Goal: Task Accomplishment & Management: Manage account settings

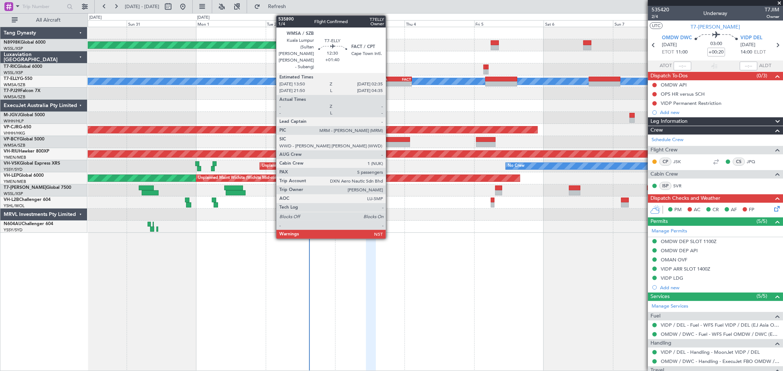
scroll to position [50, 0]
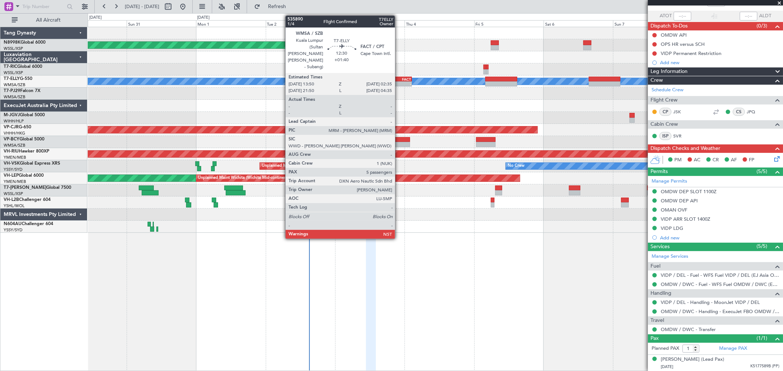
click at [399, 81] on div "- -" at bounding box center [393, 83] width 37 height 5
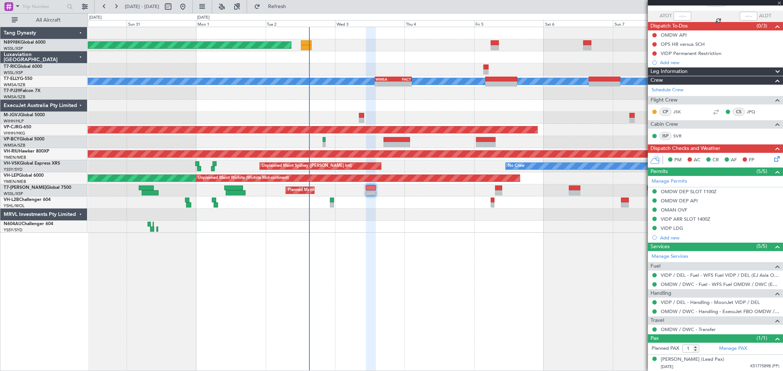
type input "+01:40"
type input "5"
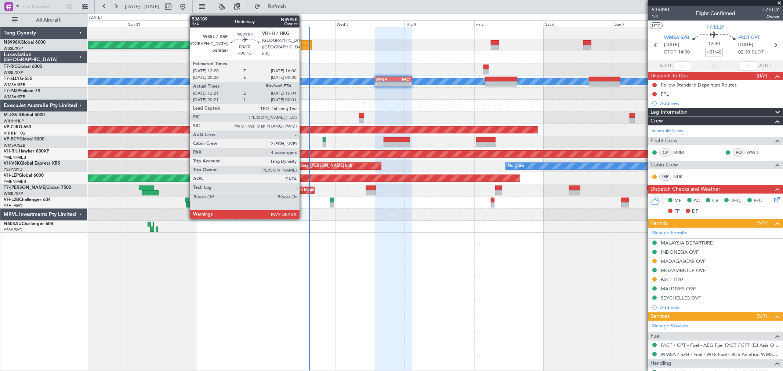
click at [303, 46] on div at bounding box center [306, 47] width 11 height 5
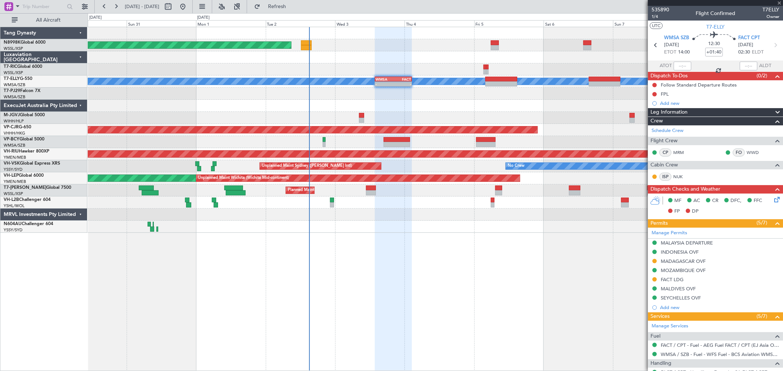
type input "+00:15"
type input "12:31"
type input "4"
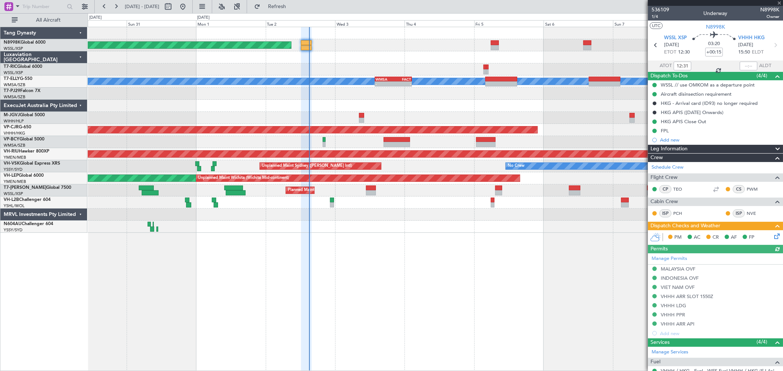
click at [772, 236] on icon at bounding box center [775, 235] width 6 height 6
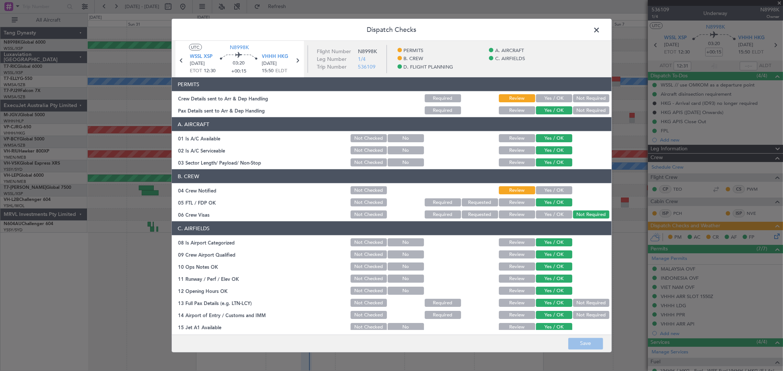
click at [547, 98] on button "Yes / OK" at bounding box center [554, 98] width 36 height 8
click at [551, 192] on button "Yes / OK" at bounding box center [554, 190] width 36 height 8
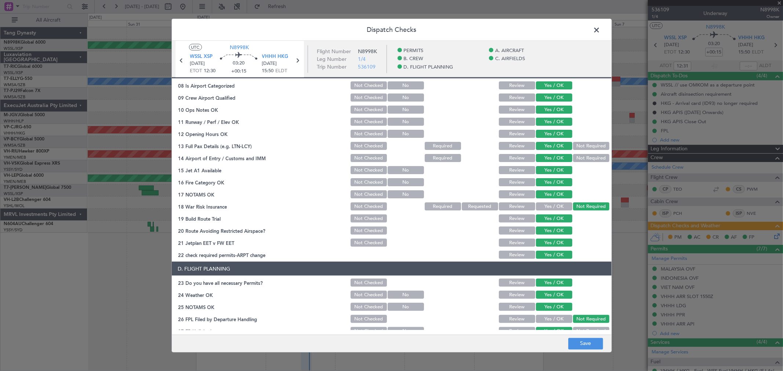
scroll to position [201, 0]
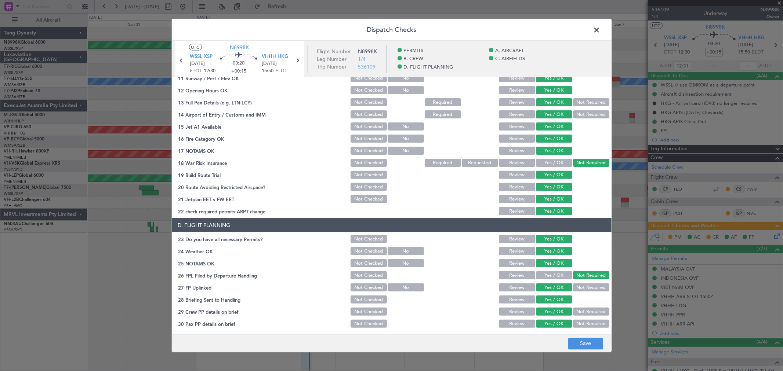
click at [600, 28] on span at bounding box center [600, 32] width 0 height 15
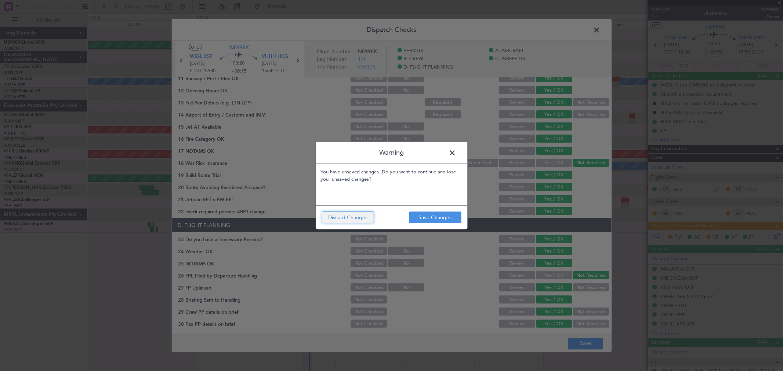
click at [354, 218] on button "Discard Changes" at bounding box center [348, 218] width 52 height 12
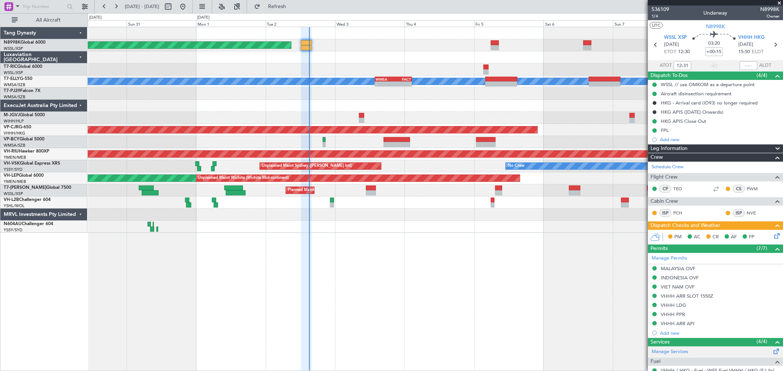
scroll to position [0, 0]
click at [772, 236] on icon at bounding box center [775, 235] width 6 height 6
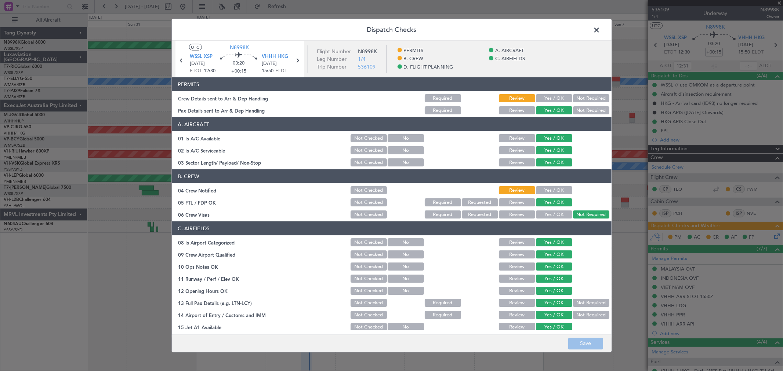
click at [600, 30] on span at bounding box center [600, 32] width 0 height 15
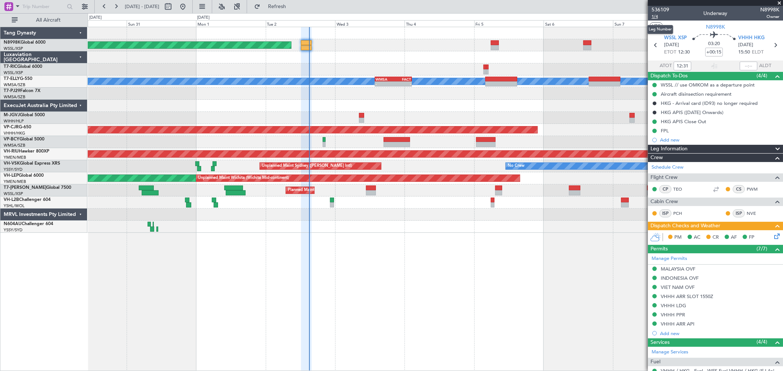
click at [653, 17] on span "1/4" at bounding box center [660, 17] width 18 height 6
click at [772, 238] on icon at bounding box center [775, 235] width 6 height 6
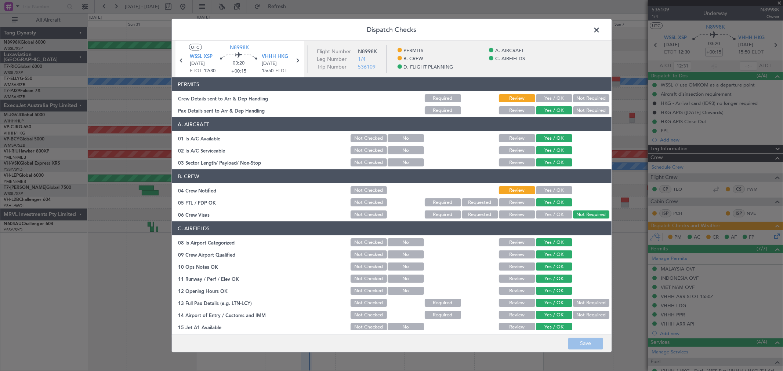
click at [543, 94] on button "Yes / OK" at bounding box center [554, 98] width 36 height 8
click at [546, 187] on button "Yes / OK" at bounding box center [554, 190] width 36 height 8
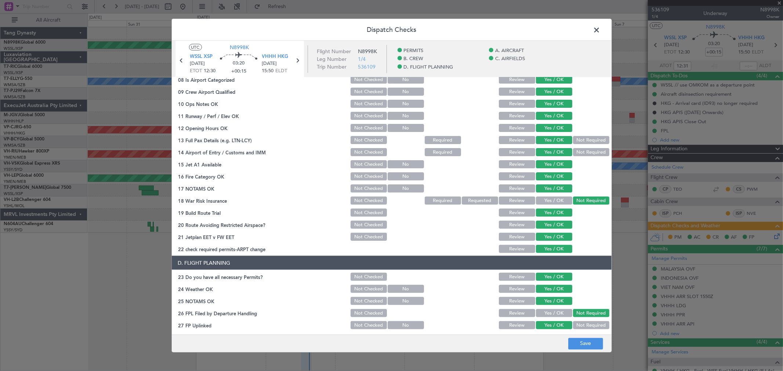
scroll to position [201, 0]
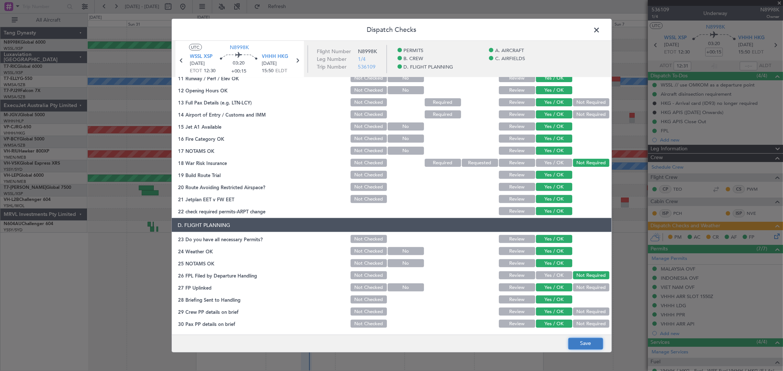
click at [580, 340] on button "Save" at bounding box center [585, 344] width 35 height 12
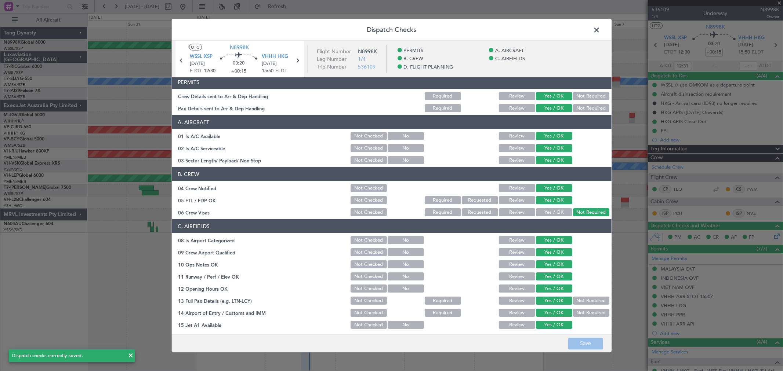
scroll to position [0, 0]
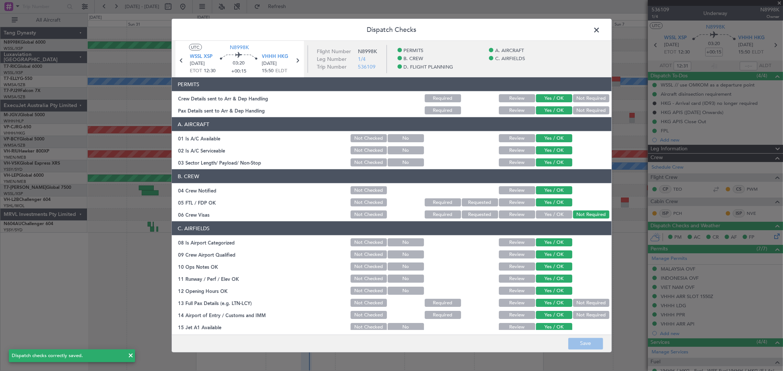
click at [600, 28] on span at bounding box center [600, 32] width 0 height 15
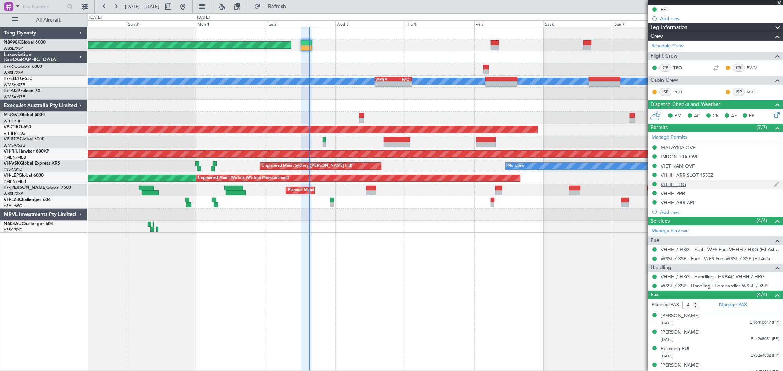
scroll to position [127, 0]
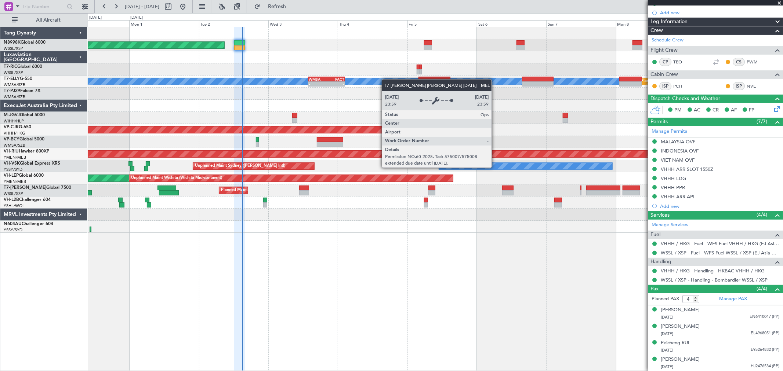
click at [371, 83] on div "Planned Maint [GEOGRAPHIC_DATA] (Seletar) Planned Maint [GEOGRAPHIC_DATA] (Sult…" at bounding box center [435, 130] width 695 height 206
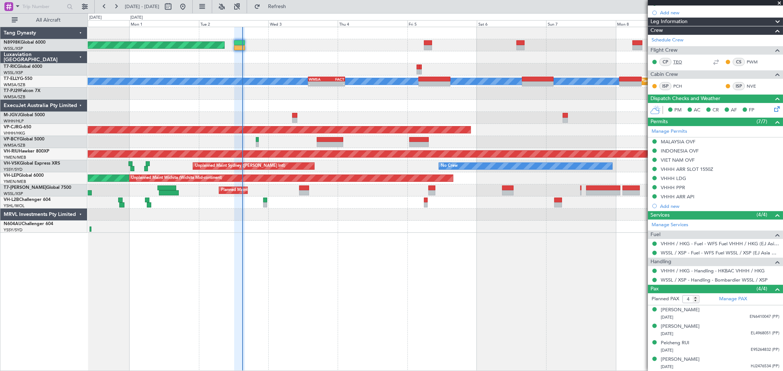
scroll to position [0, 0]
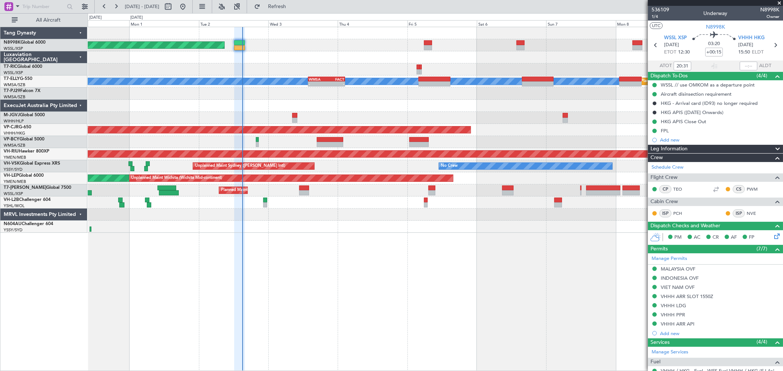
type input "12:31"
click at [659, 8] on span "536109" at bounding box center [660, 10] width 18 height 8
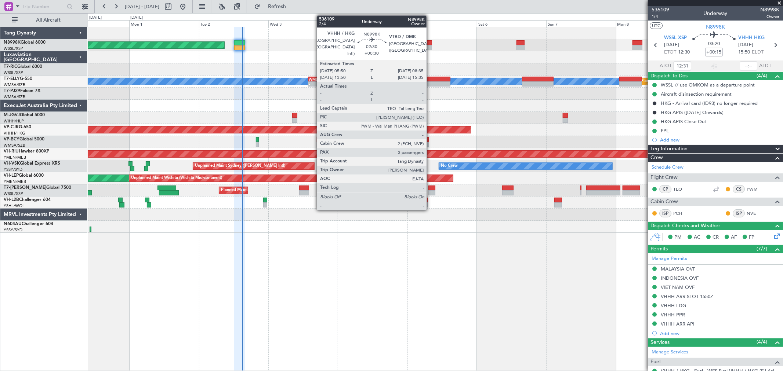
click at [430, 48] on div at bounding box center [428, 47] width 8 height 5
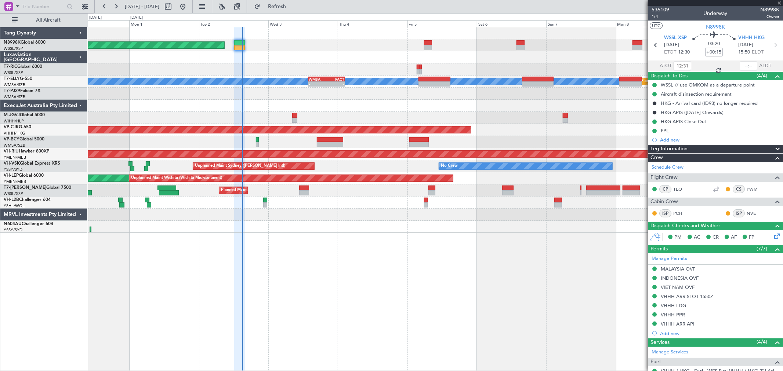
type input "+00:30"
type input "3"
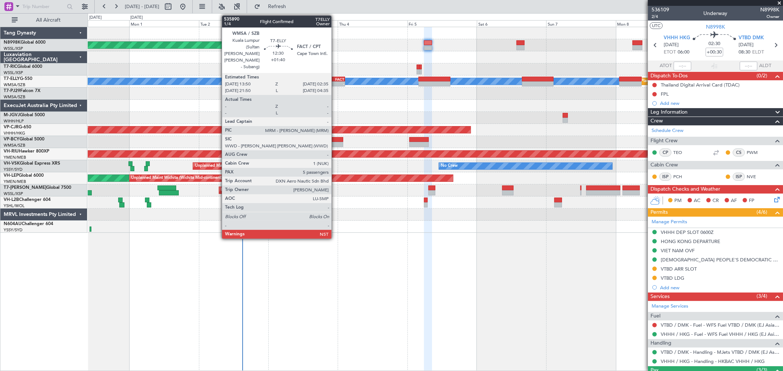
click at [335, 83] on div "-" at bounding box center [336, 84] width 18 height 4
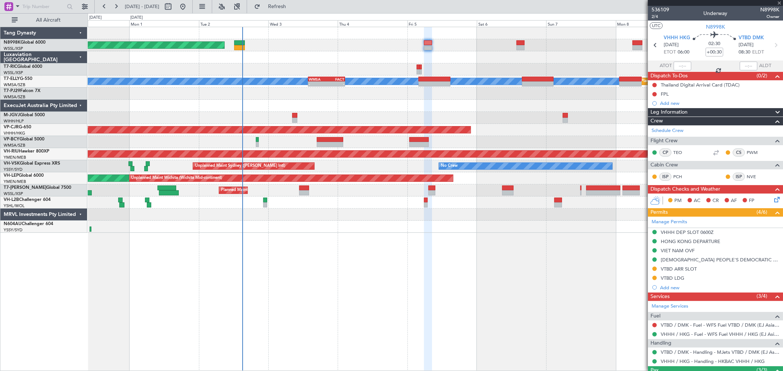
type input "+01:40"
type input "5"
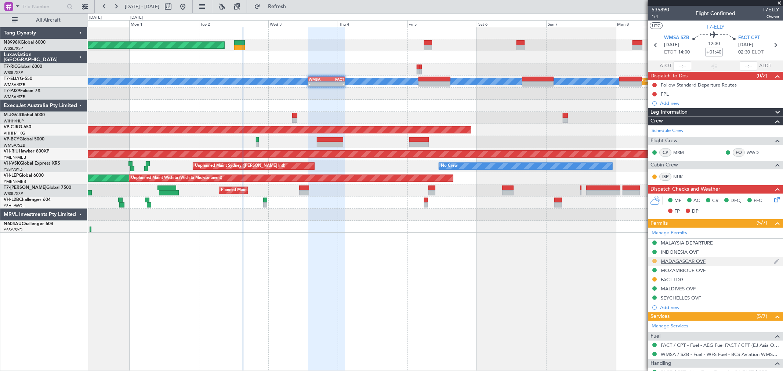
click at [652, 261] on button at bounding box center [654, 261] width 4 height 4
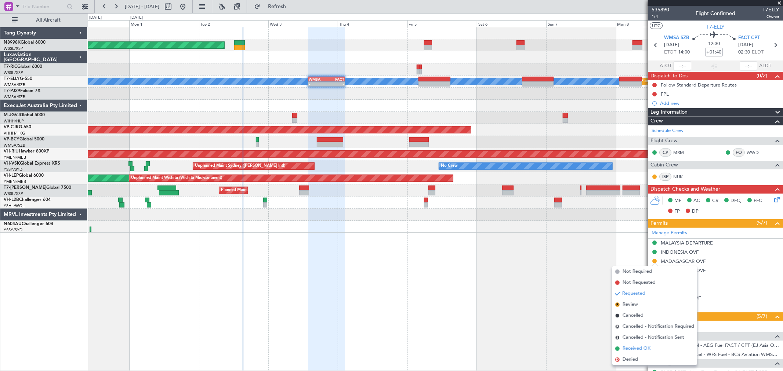
click at [634, 348] on span "Received OK" at bounding box center [636, 348] width 28 height 7
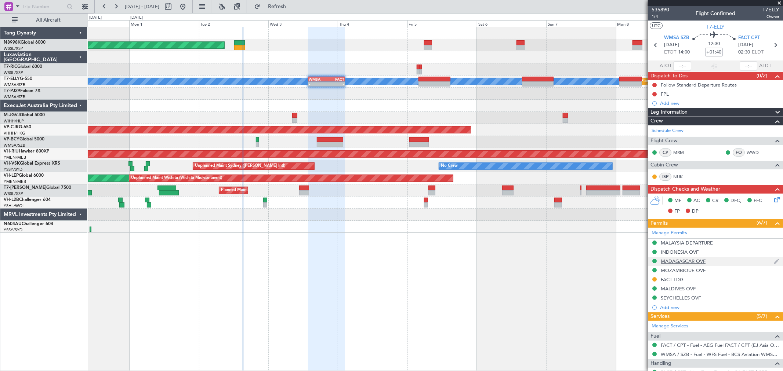
click at [677, 263] on div "MADAGASCAR OVF" at bounding box center [682, 261] width 45 height 6
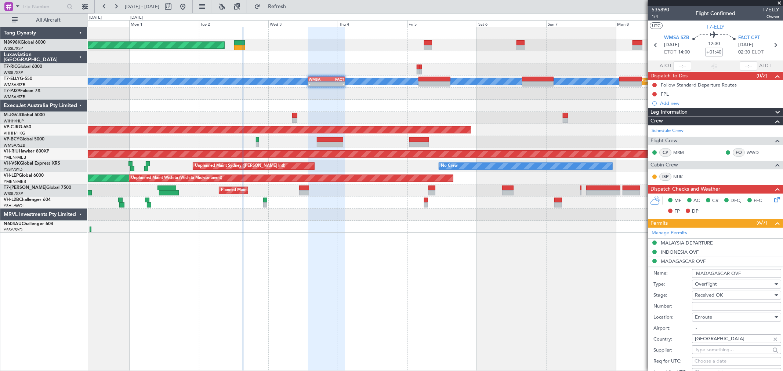
click at [703, 302] on input "Number:" at bounding box center [736, 306] width 89 height 9
paste input "OF-0733/25"
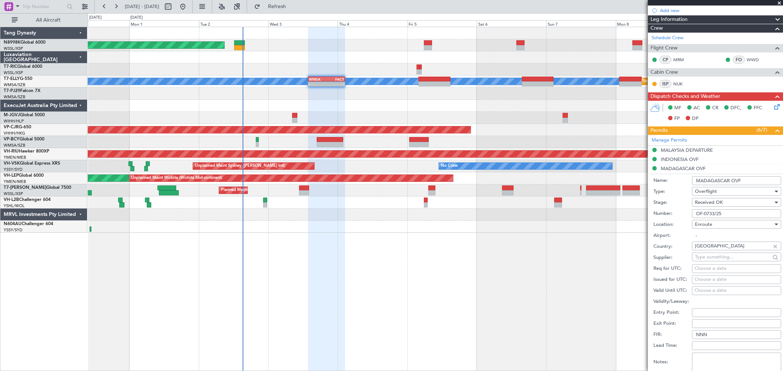
scroll to position [122, 0]
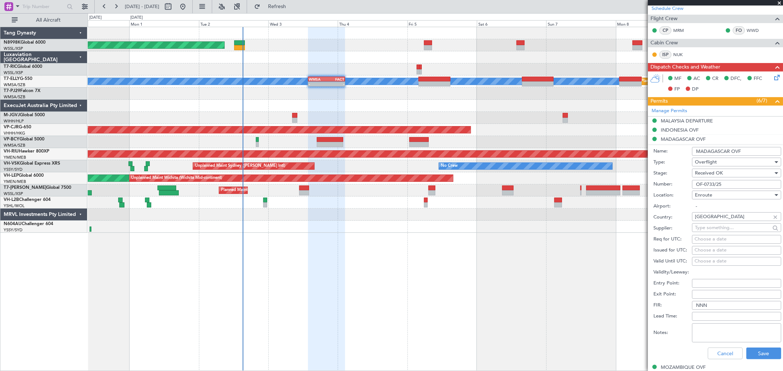
type input "OF-0733/25"
click at [702, 254] on div "Choose a date" at bounding box center [736, 250] width 84 height 7
select select "9"
select select "2025"
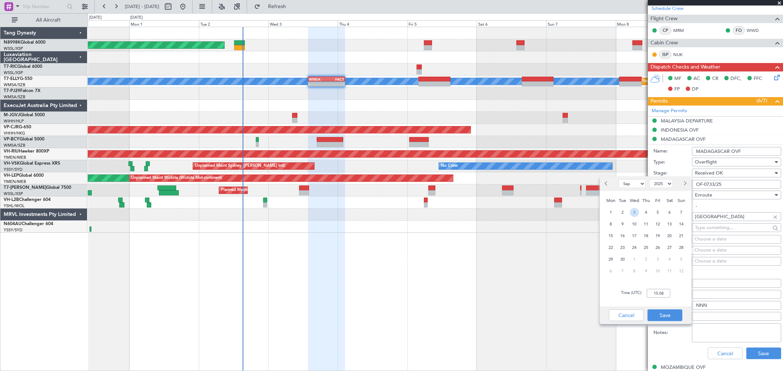
click at [637, 212] on span "3" at bounding box center [634, 212] width 9 height 9
click at [666, 295] on input "00:00" at bounding box center [657, 293] width 23 height 9
type input "14:00"
click at [674, 318] on button "Save" at bounding box center [664, 316] width 35 height 12
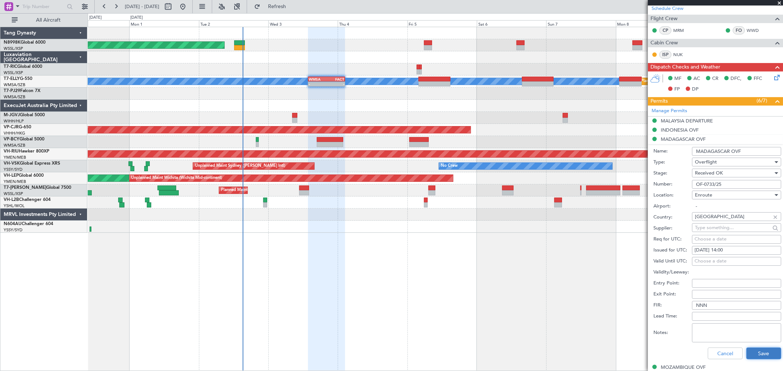
click at [752, 350] on button "Save" at bounding box center [763, 354] width 35 height 12
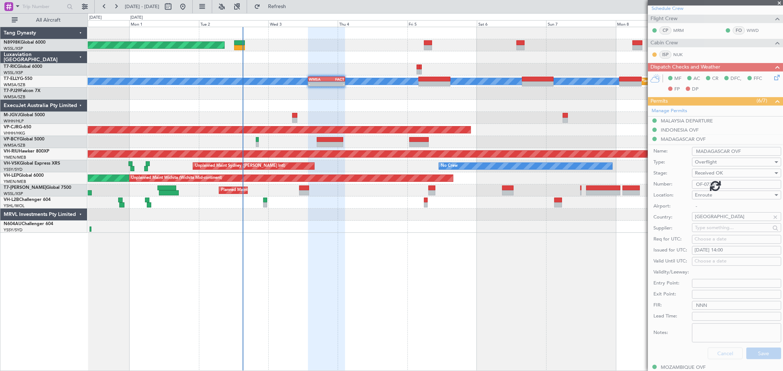
click at [290, 116] on div at bounding box center [435, 118] width 695 height 12
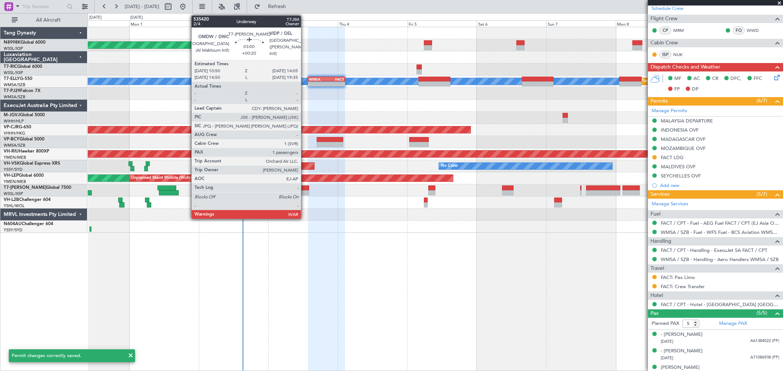
click at [305, 190] on div at bounding box center [304, 188] width 10 height 5
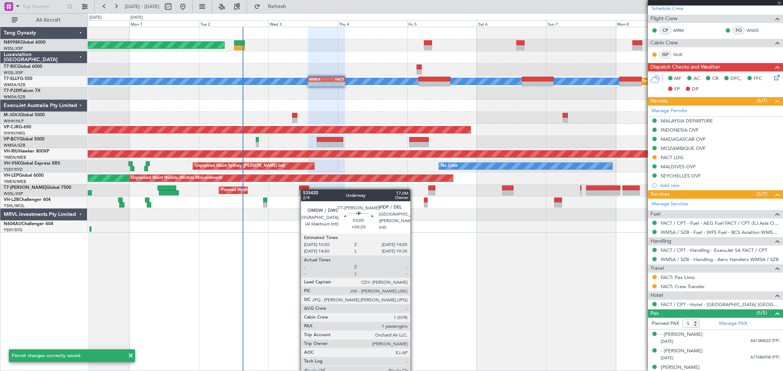
type input "+00:20"
type input "1"
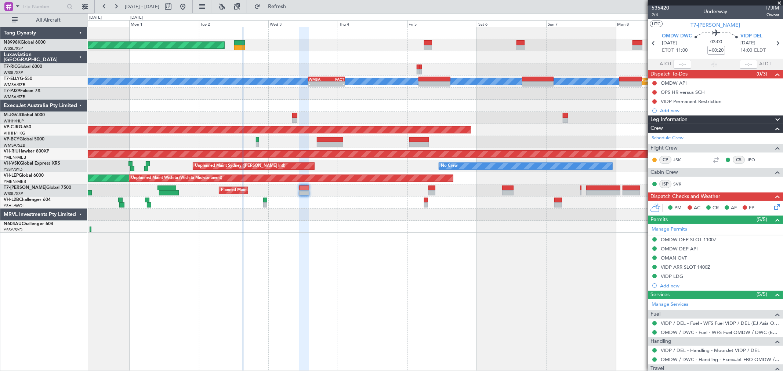
scroll to position [0, 0]
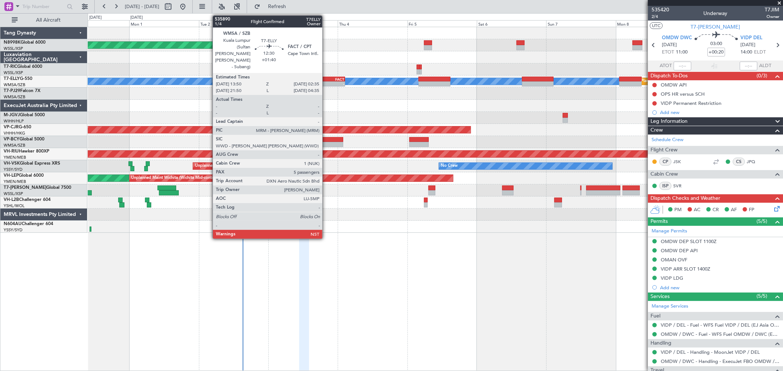
click at [327, 83] on div "-" at bounding box center [336, 84] width 18 height 4
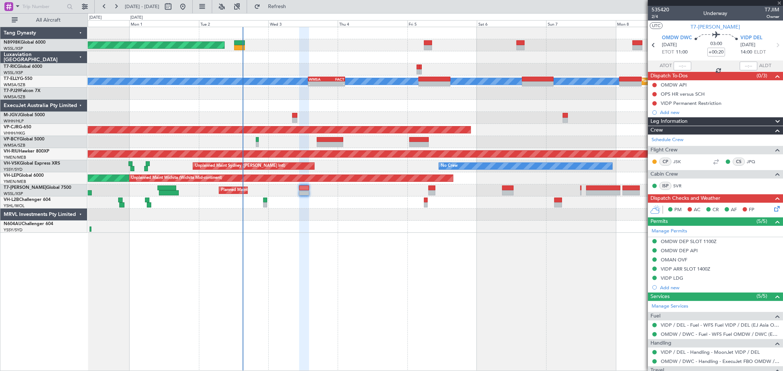
type input "+01:40"
type input "5"
